Goal: Information Seeking & Learning: Find specific fact

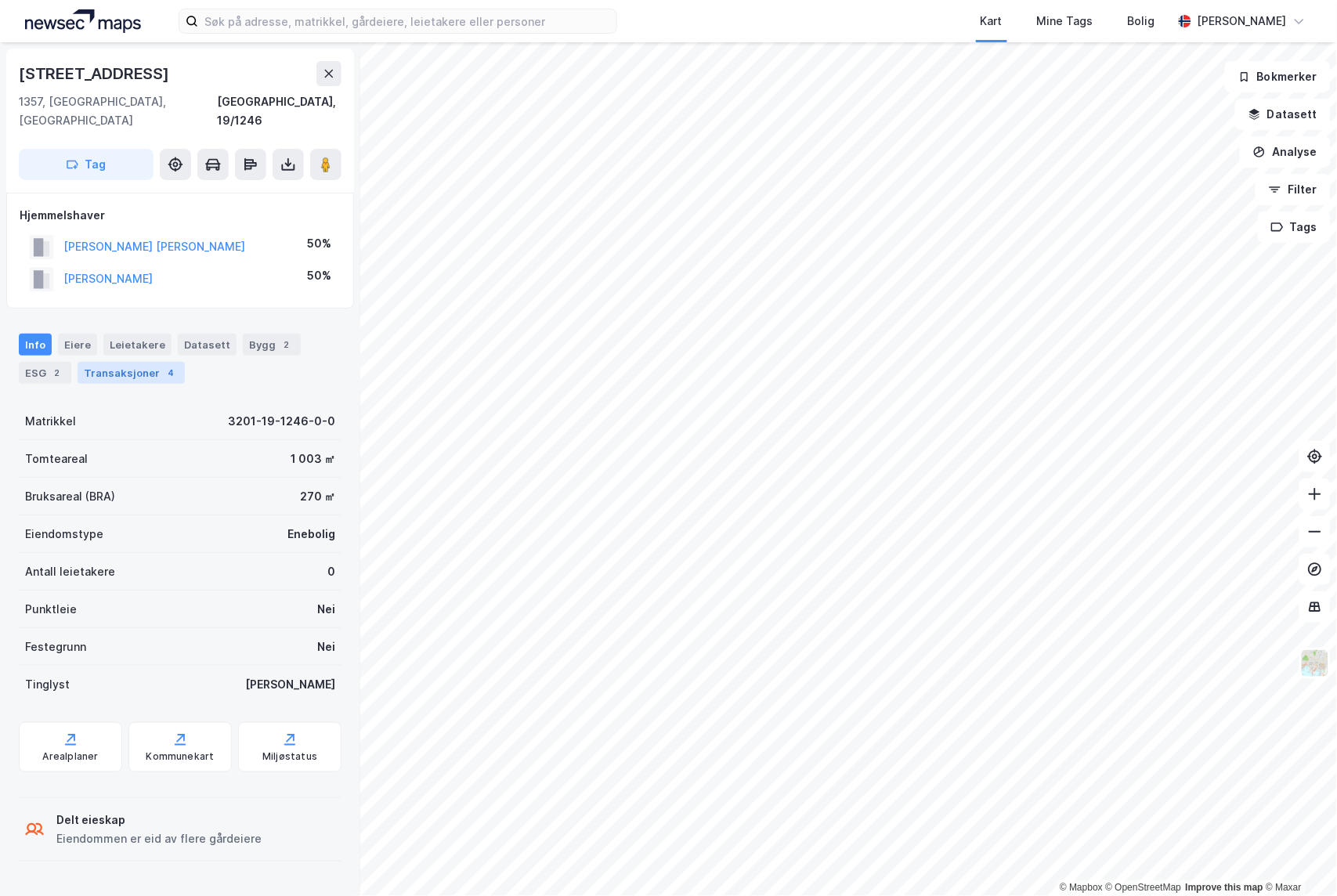
click at [163, 365] on div "4" at bounding box center [171, 373] width 16 height 16
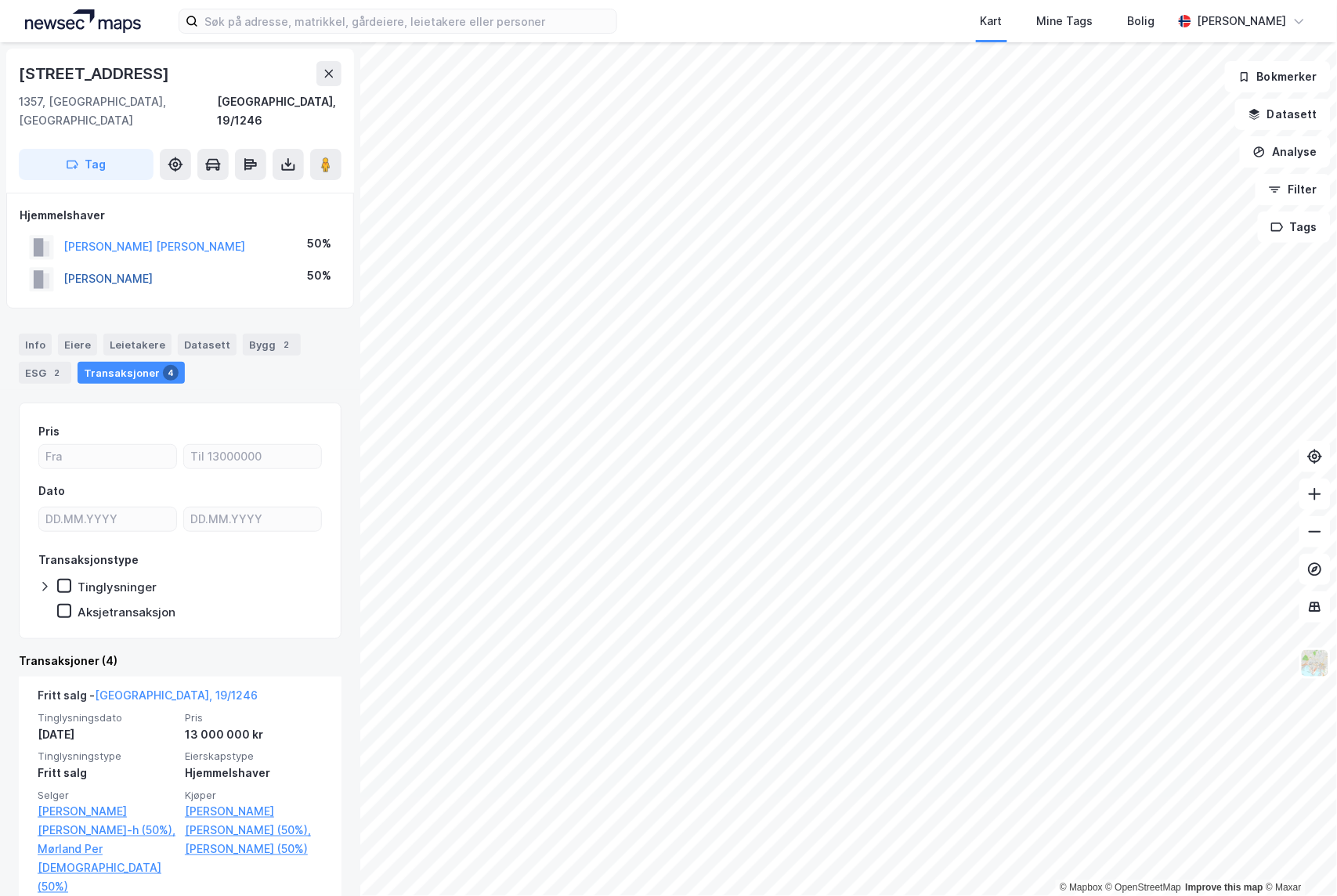
click at [0, 0] on button "[PERSON_NAME]" at bounding box center [0, 0] width 0 height 0
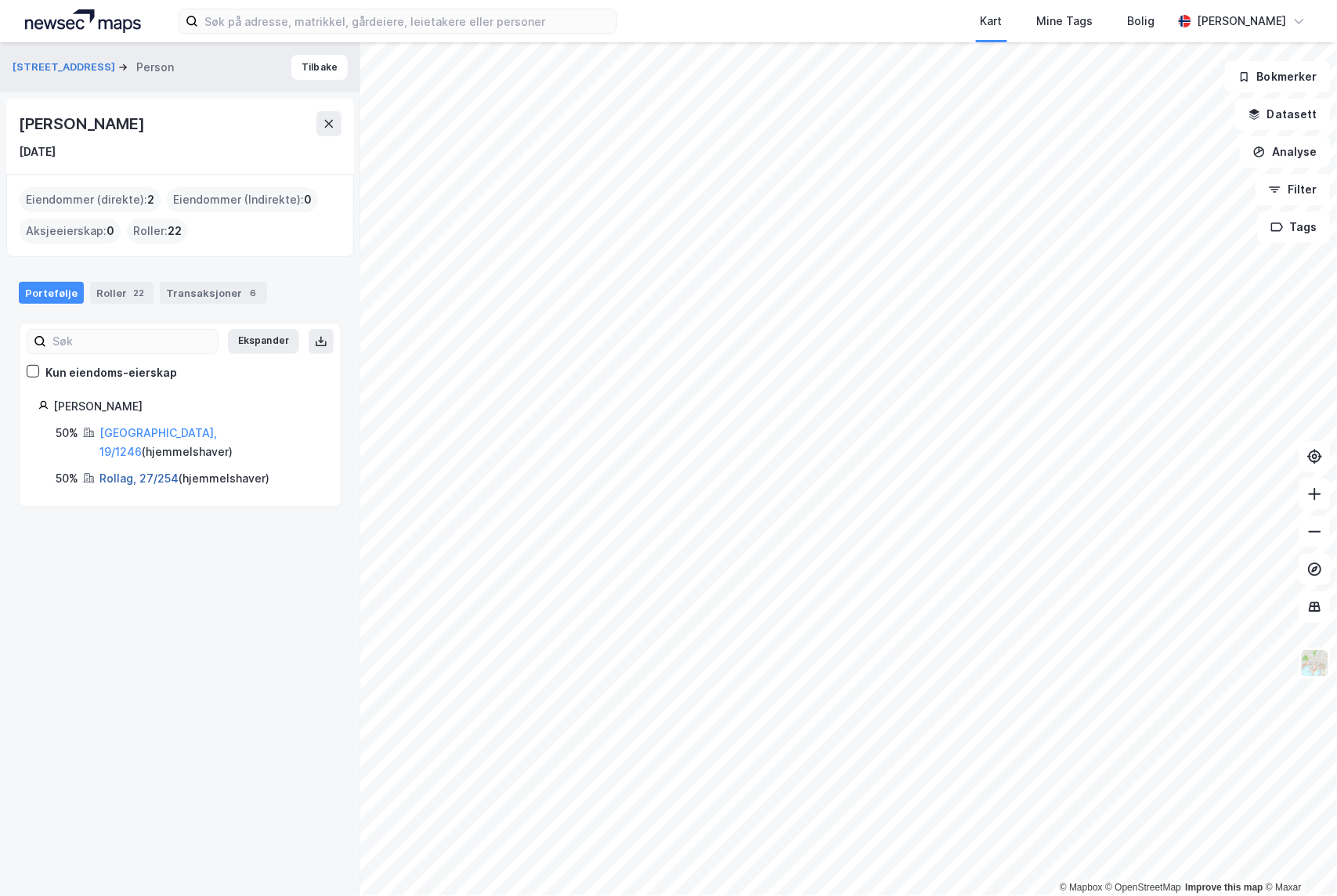
click at [121, 472] on link "Rollag, 27/254" at bounding box center [139, 478] width 79 height 13
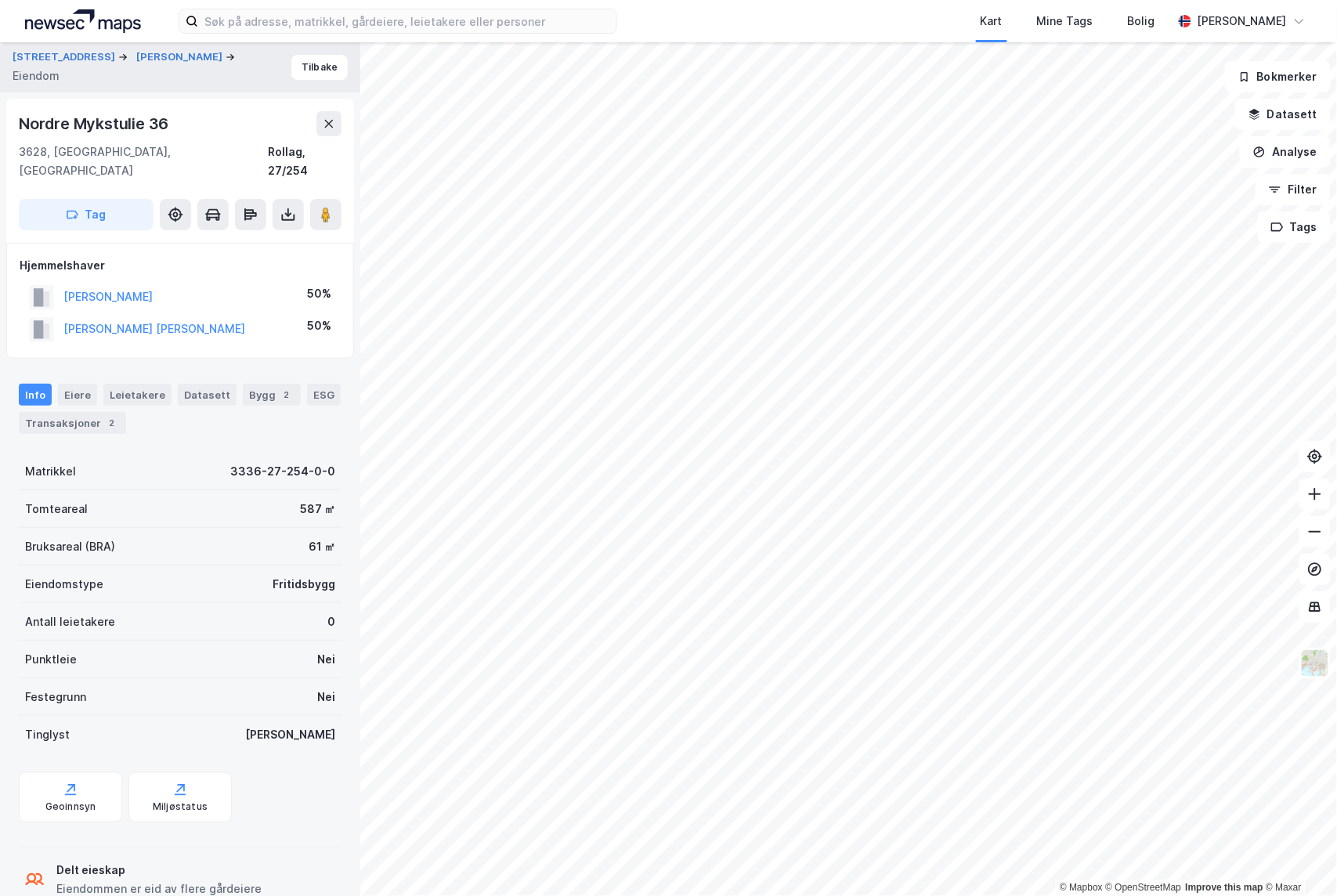
scroll to position [2, 0]
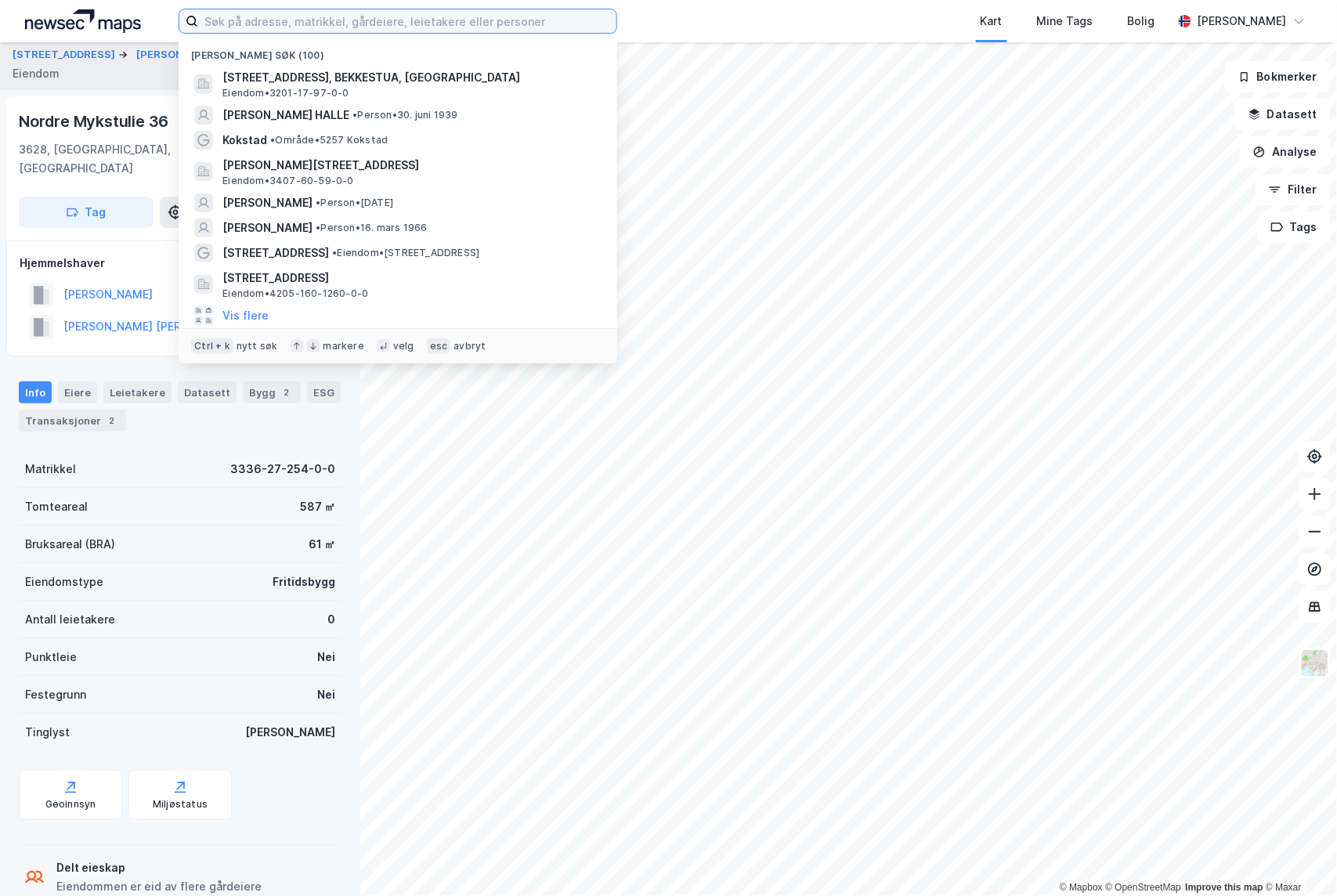
drag, startPoint x: 276, startPoint y: 25, endPoint x: 267, endPoint y: 34, distance: 12.7
click at [273, 32] on input at bounding box center [407, 21] width 418 height 24
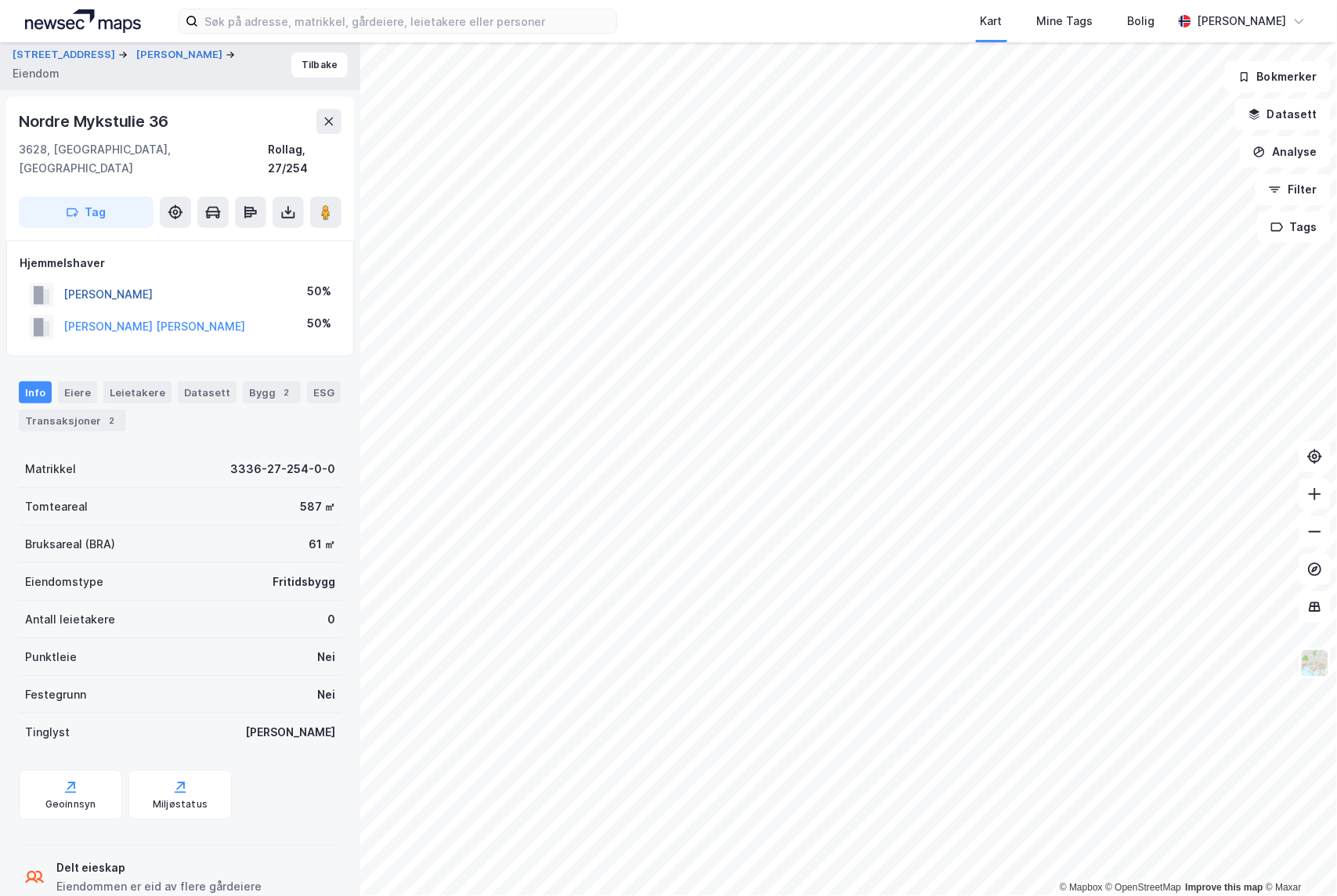
click at [0, 0] on button "[PERSON_NAME]" at bounding box center [0, 0] width 0 height 0
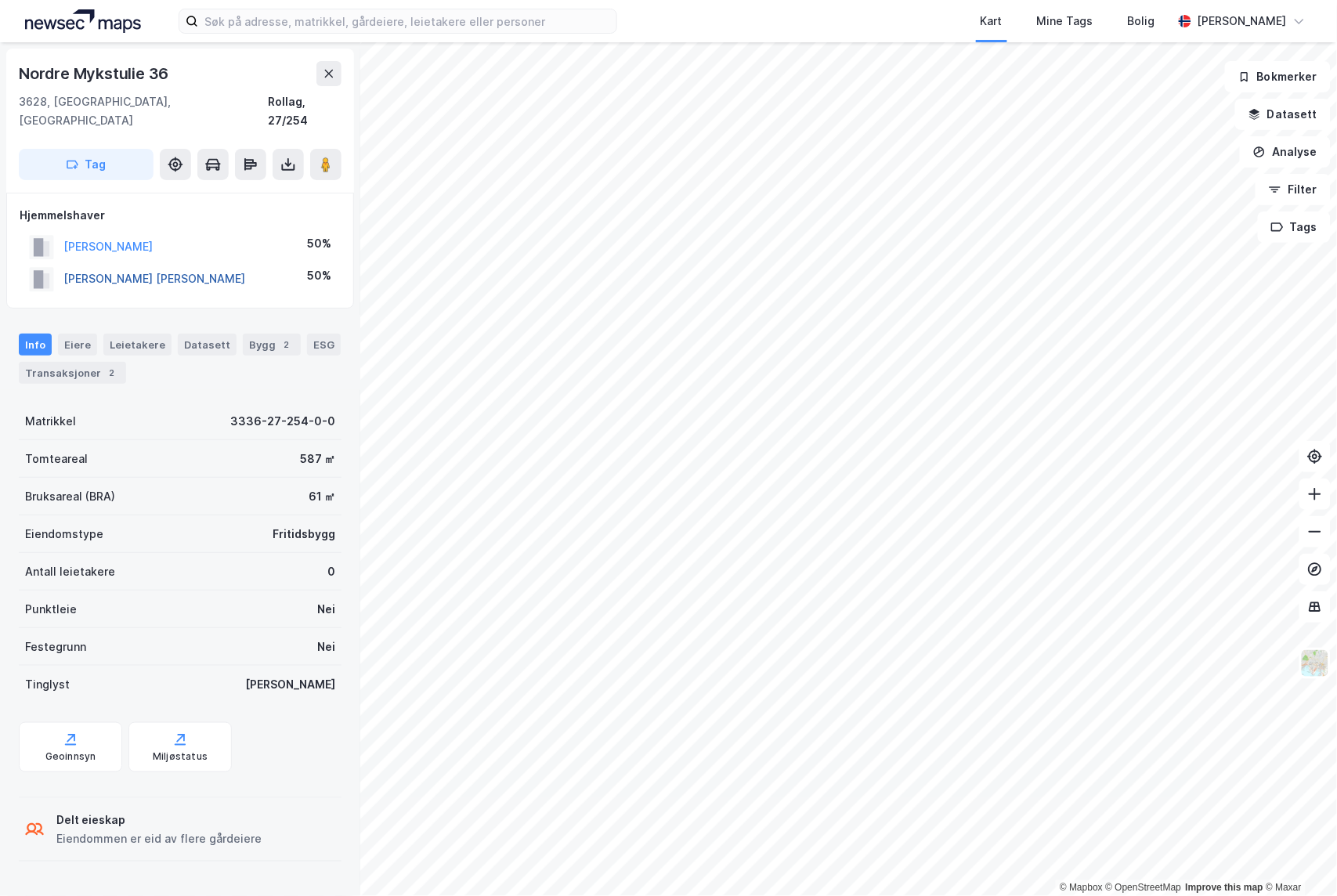
click at [0, 0] on button "[PERSON_NAME] [PERSON_NAME]" at bounding box center [0, 0] width 0 height 0
click at [252, 24] on input at bounding box center [407, 21] width 418 height 24
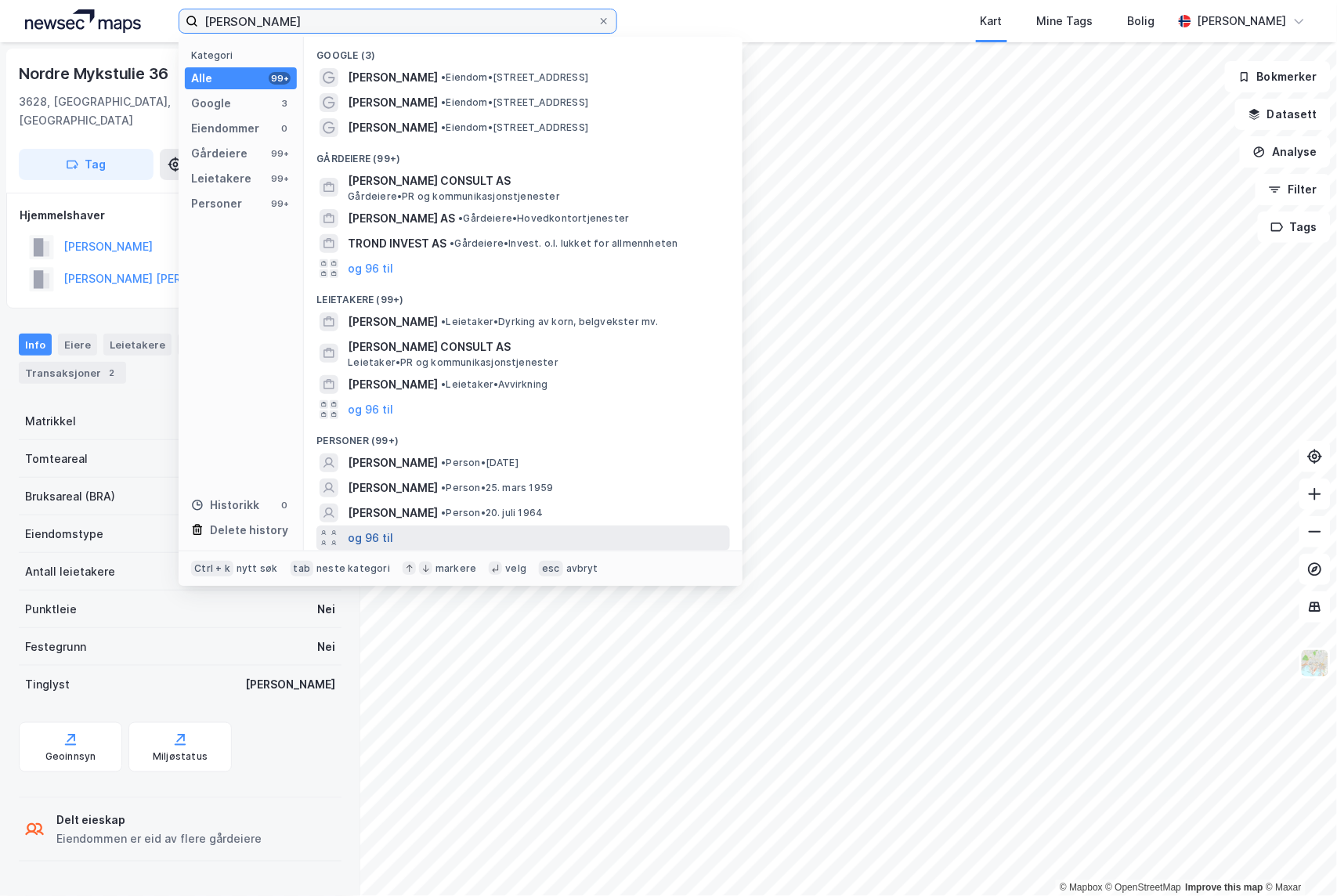
type input "[PERSON_NAME]"
click at [358, 537] on button "og 96 til" at bounding box center [371, 538] width 46 height 19
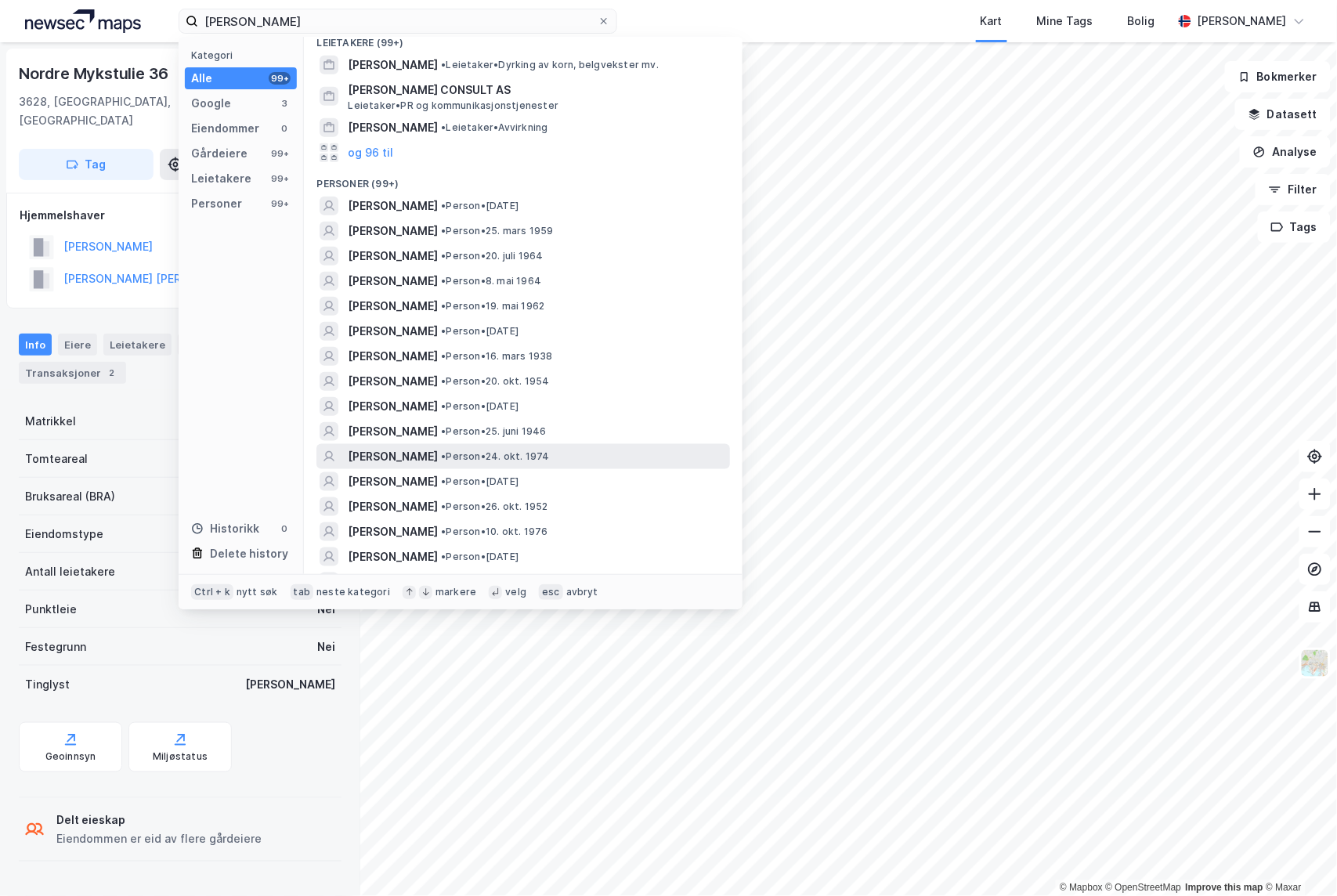
scroll to position [259, 0]
click at [390, 458] on span "[PERSON_NAME]" at bounding box center [393, 455] width 90 height 19
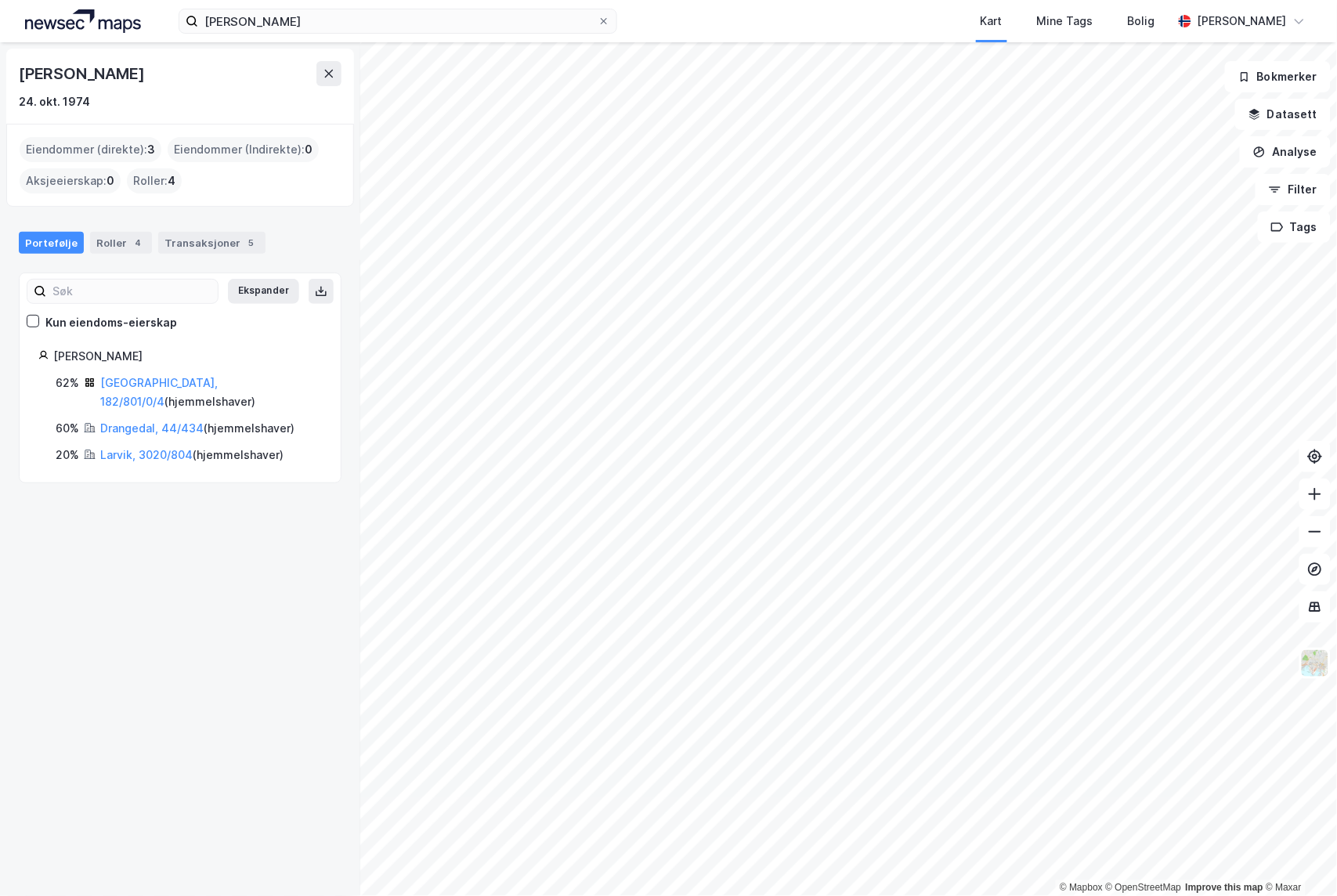
click at [127, 371] on div "[PERSON_NAME] 62% [GEOGRAPHIC_DATA], 182/801/0/4 ( hjemmelshaver ) 60% Drangeda…" at bounding box center [180, 405] width 283 height 118
click at [127, 379] on link "[GEOGRAPHIC_DATA], 182/801/0/4" at bounding box center [159, 392] width 118 height 32
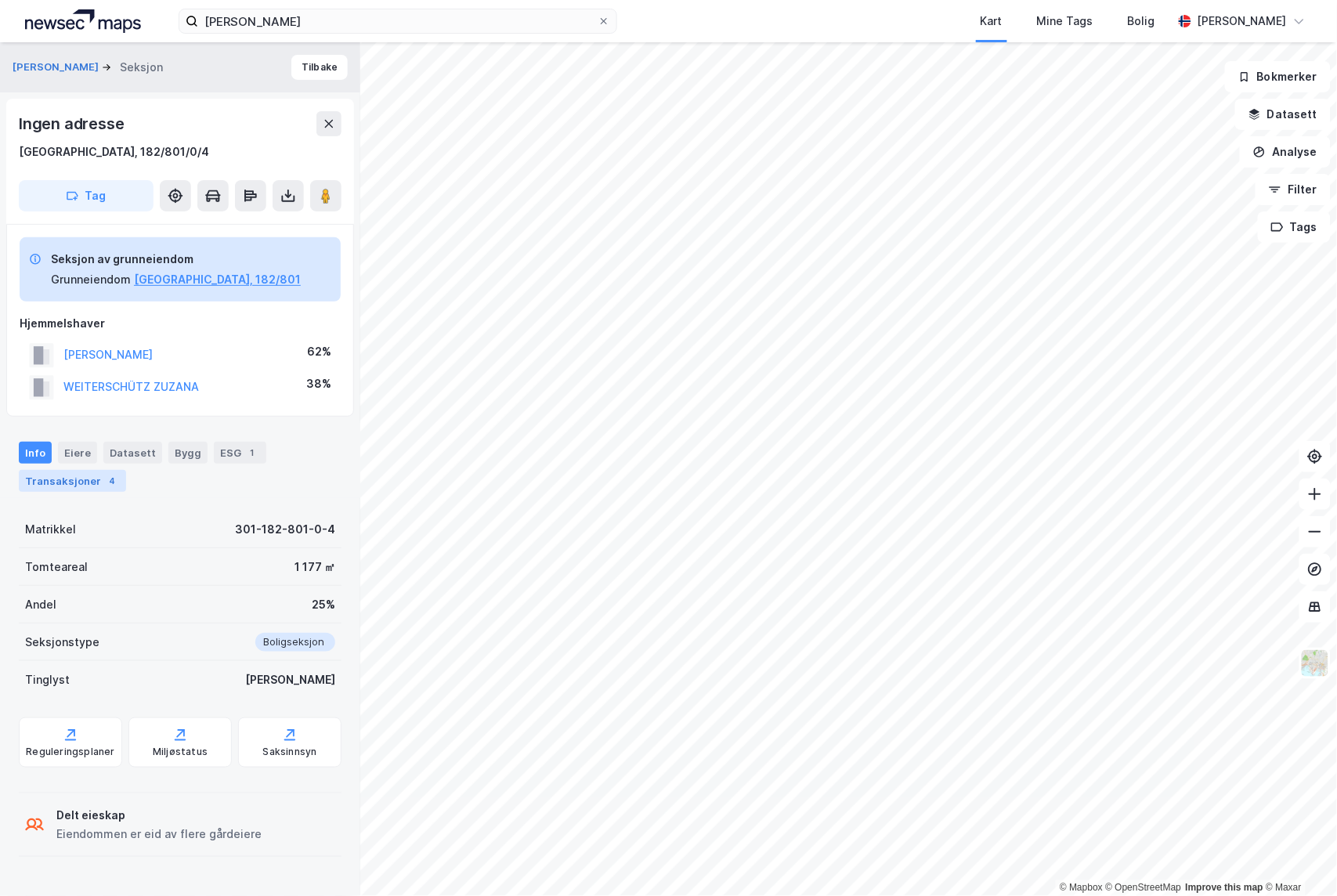
click at [92, 479] on div "Transaksjoner 4" at bounding box center [73, 481] width 107 height 22
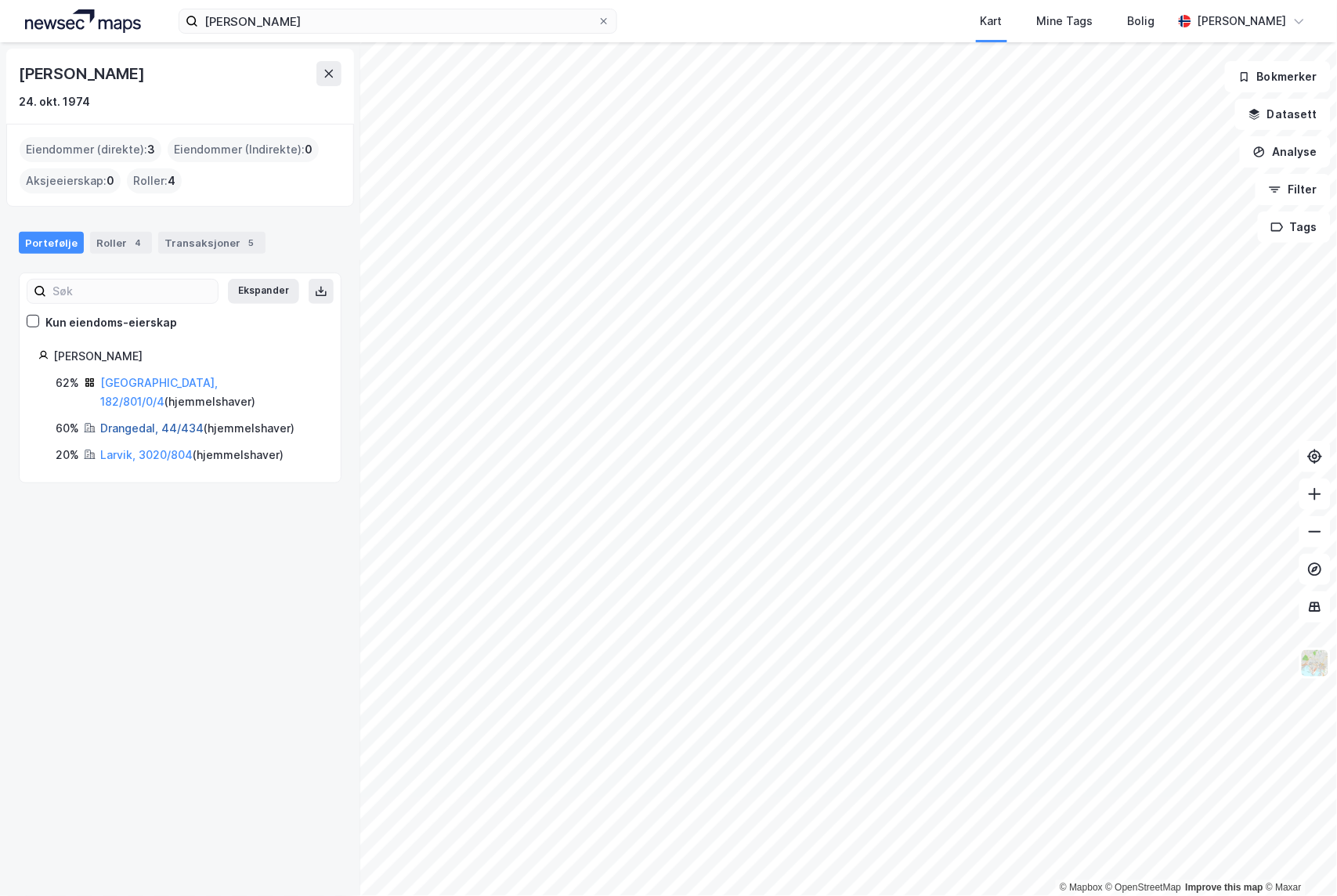
click at [136, 421] on link "Drangedal, 44/434" at bounding box center [151, 427] width 103 height 13
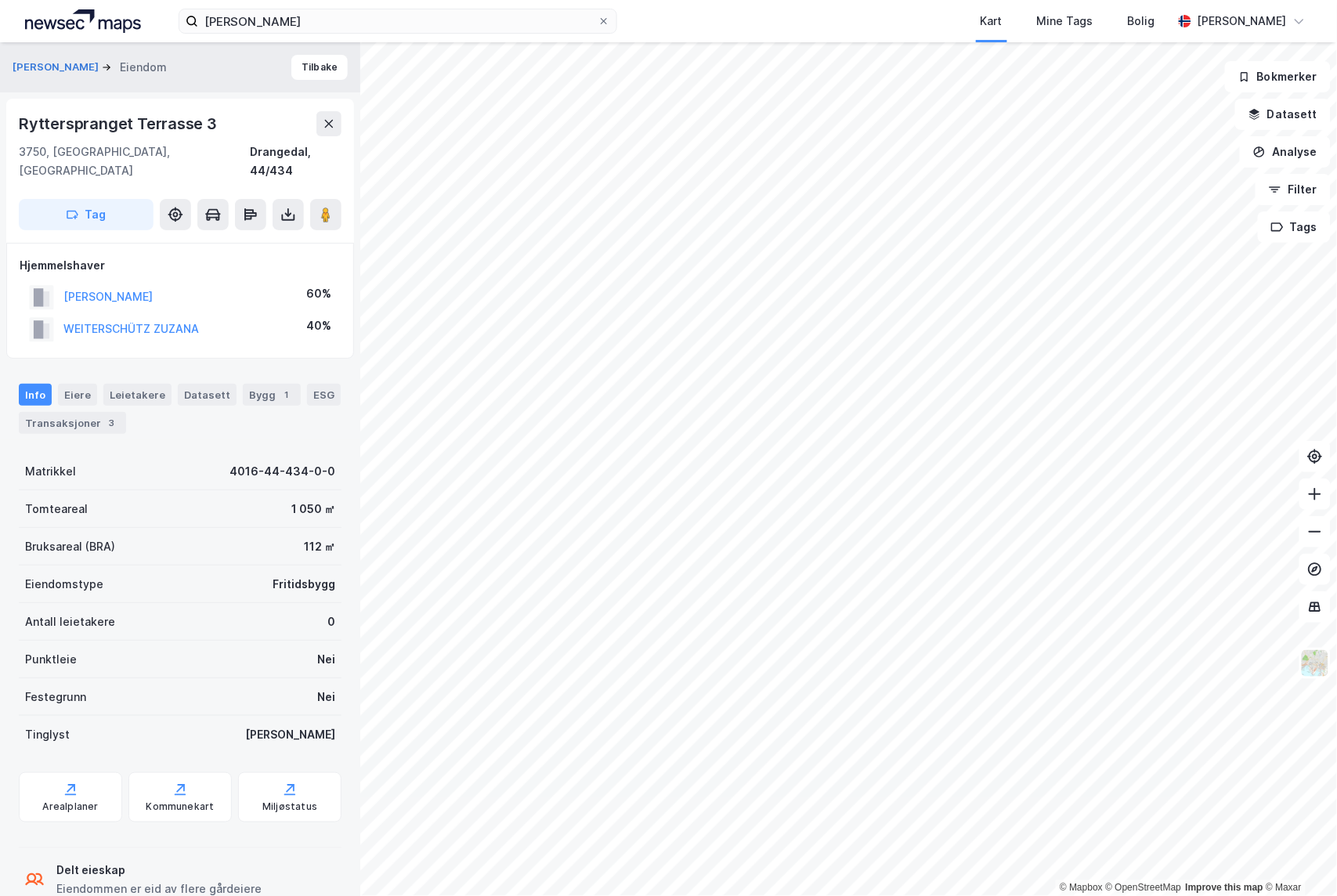
scroll to position [2, 0]
click at [80, 410] on div "Transaksjoner 3" at bounding box center [73, 421] width 107 height 22
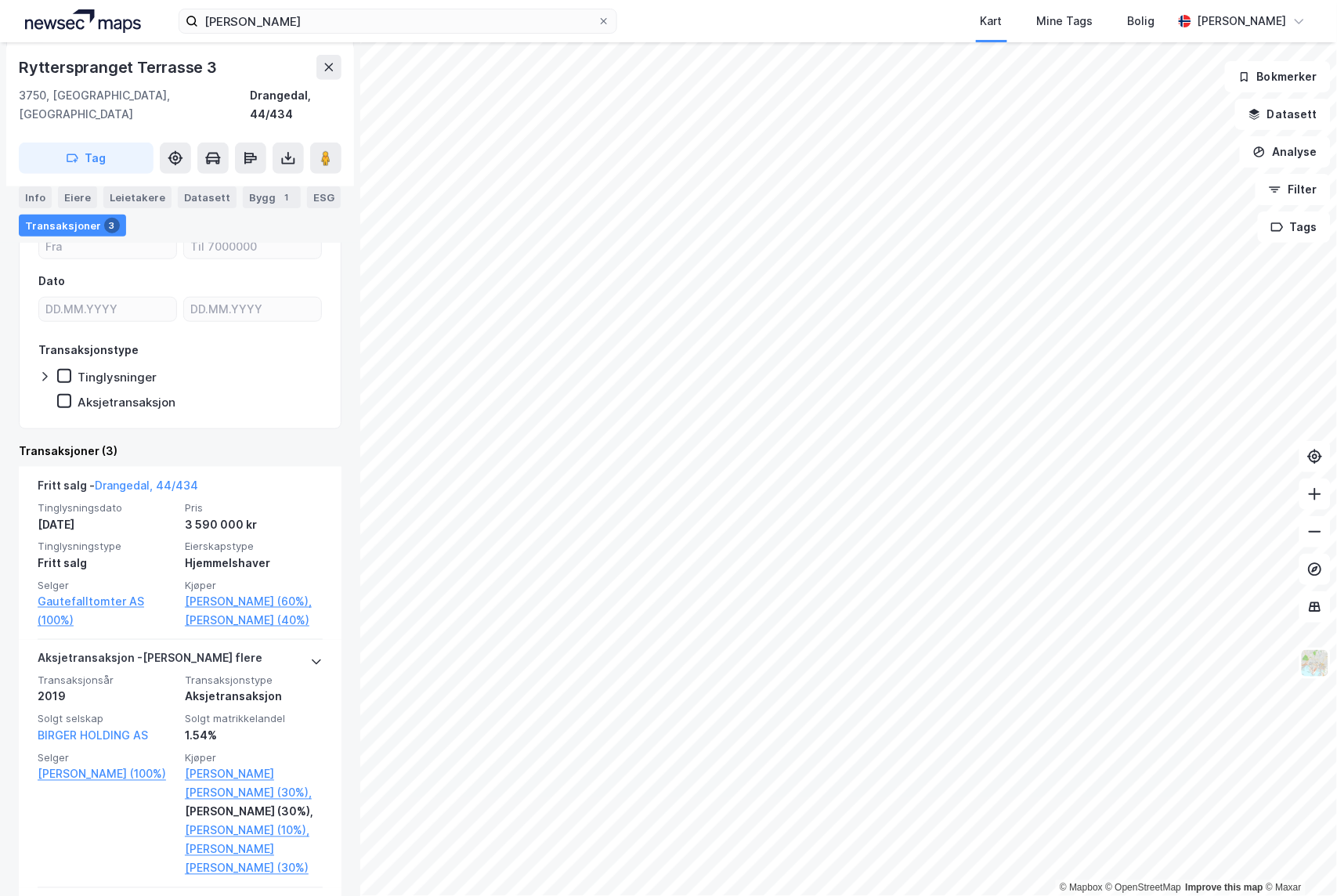
scroll to position [261, 0]
click at [323, 67] on icon at bounding box center [329, 67] width 13 height 13
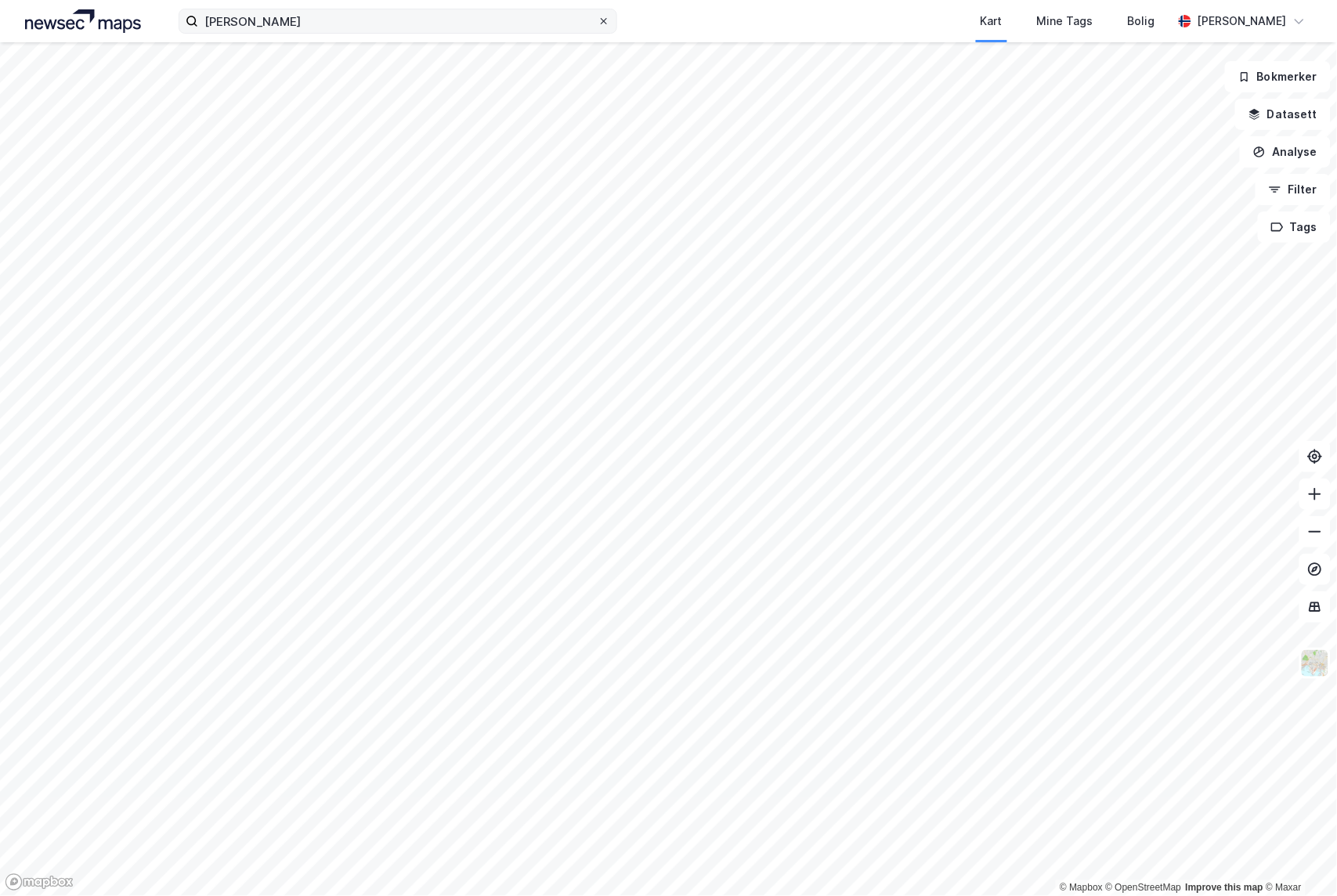
click at [604, 22] on icon at bounding box center [604, 21] width 9 height 9
click at [598, 22] on input "[PERSON_NAME]" at bounding box center [398, 21] width 399 height 24
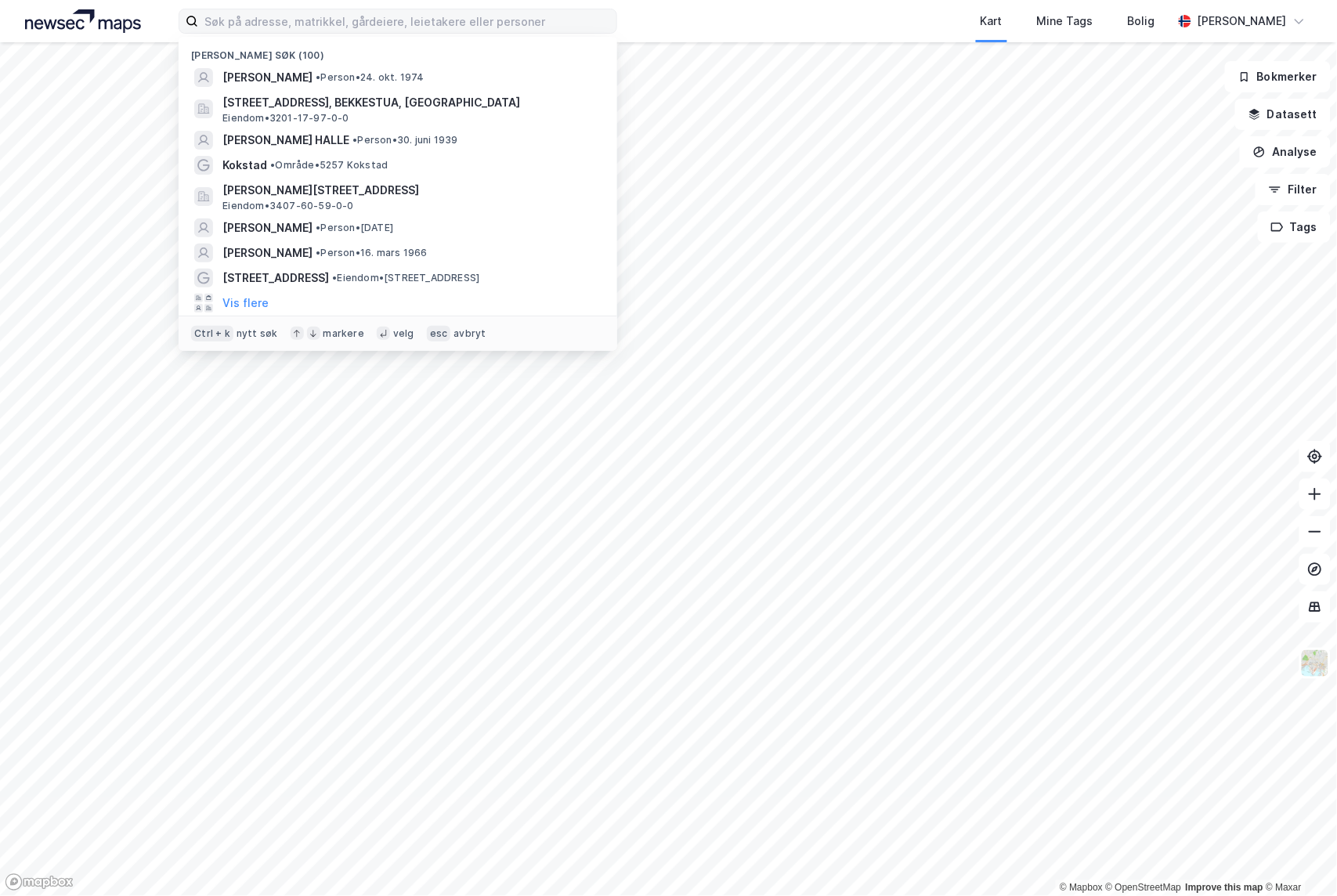
click at [719, 24] on div "Kart Mine Tags Bolig" at bounding box center [932, 21] width 480 height 43
